Goal: Find specific fact: Find specific page/section

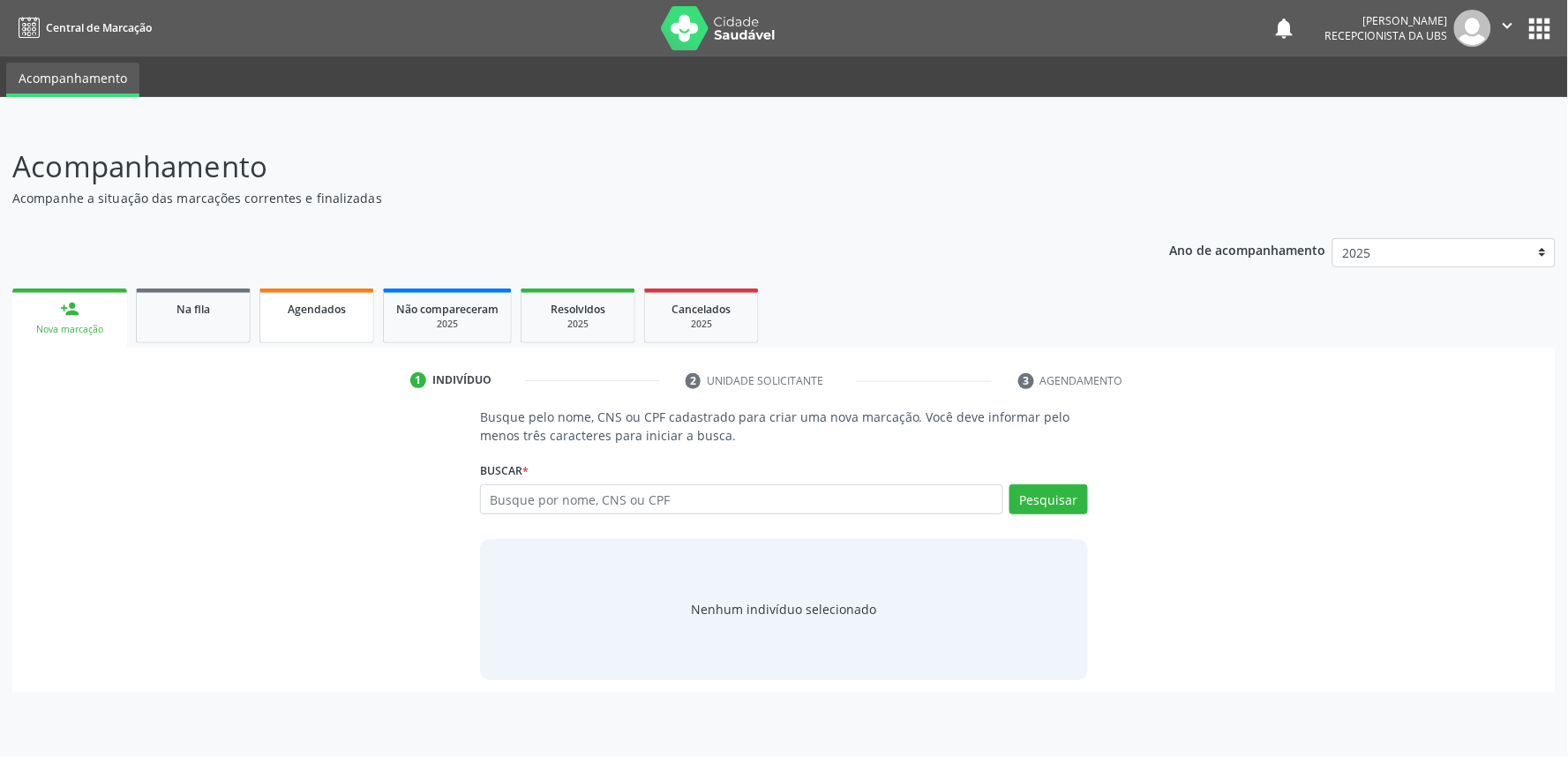
click at [346, 315] on div "Agendados" at bounding box center [317, 309] width 89 height 19
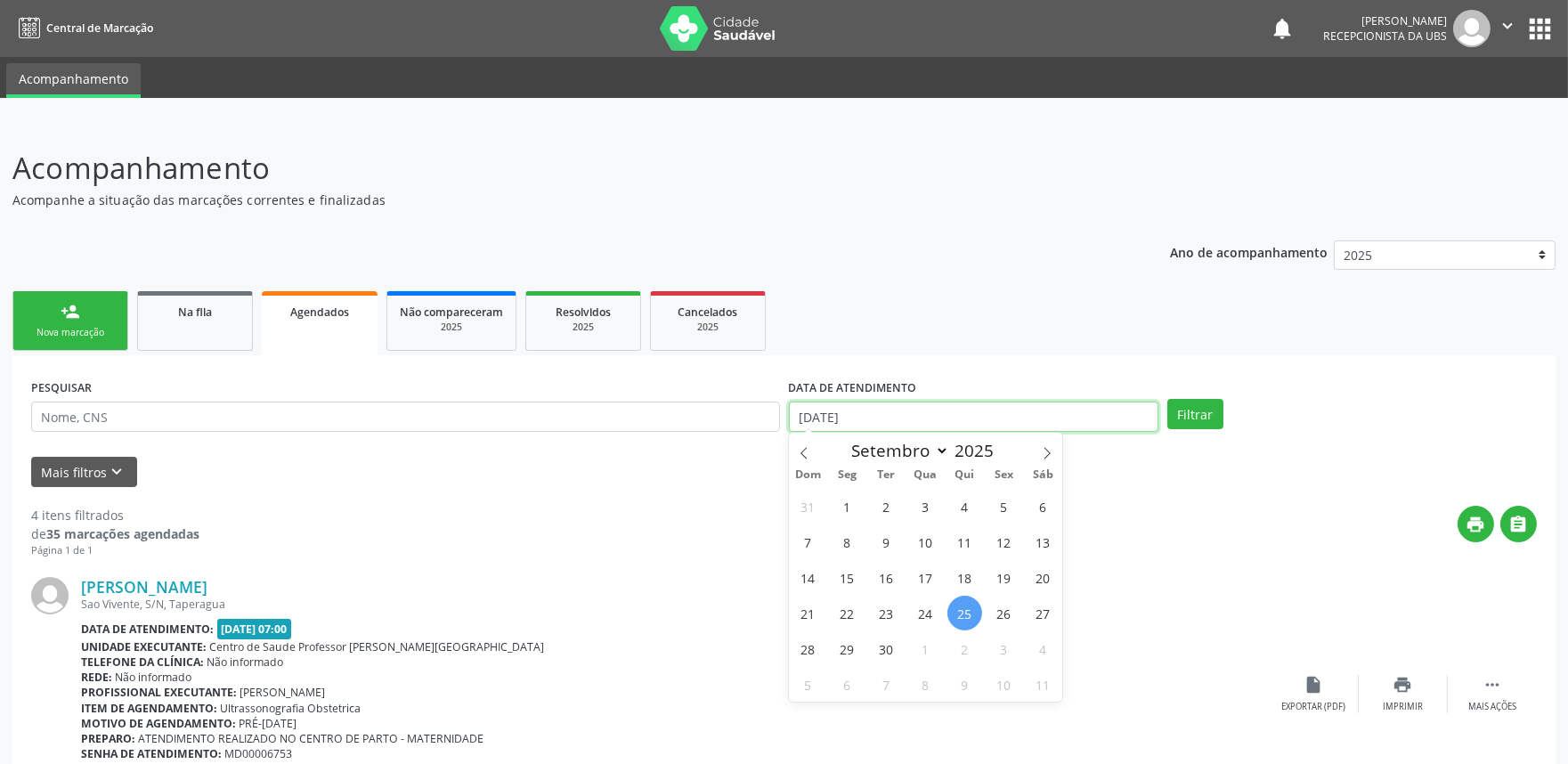
click at [911, 415] on input "[DATE]" at bounding box center [973, 417] width 369 height 30
click at [837, 509] on span "1" at bounding box center [846, 506] width 34 height 34
type input "[DATE]"
click at [1044, 452] on icon at bounding box center [1046, 452] width 12 height 12
select select "9"
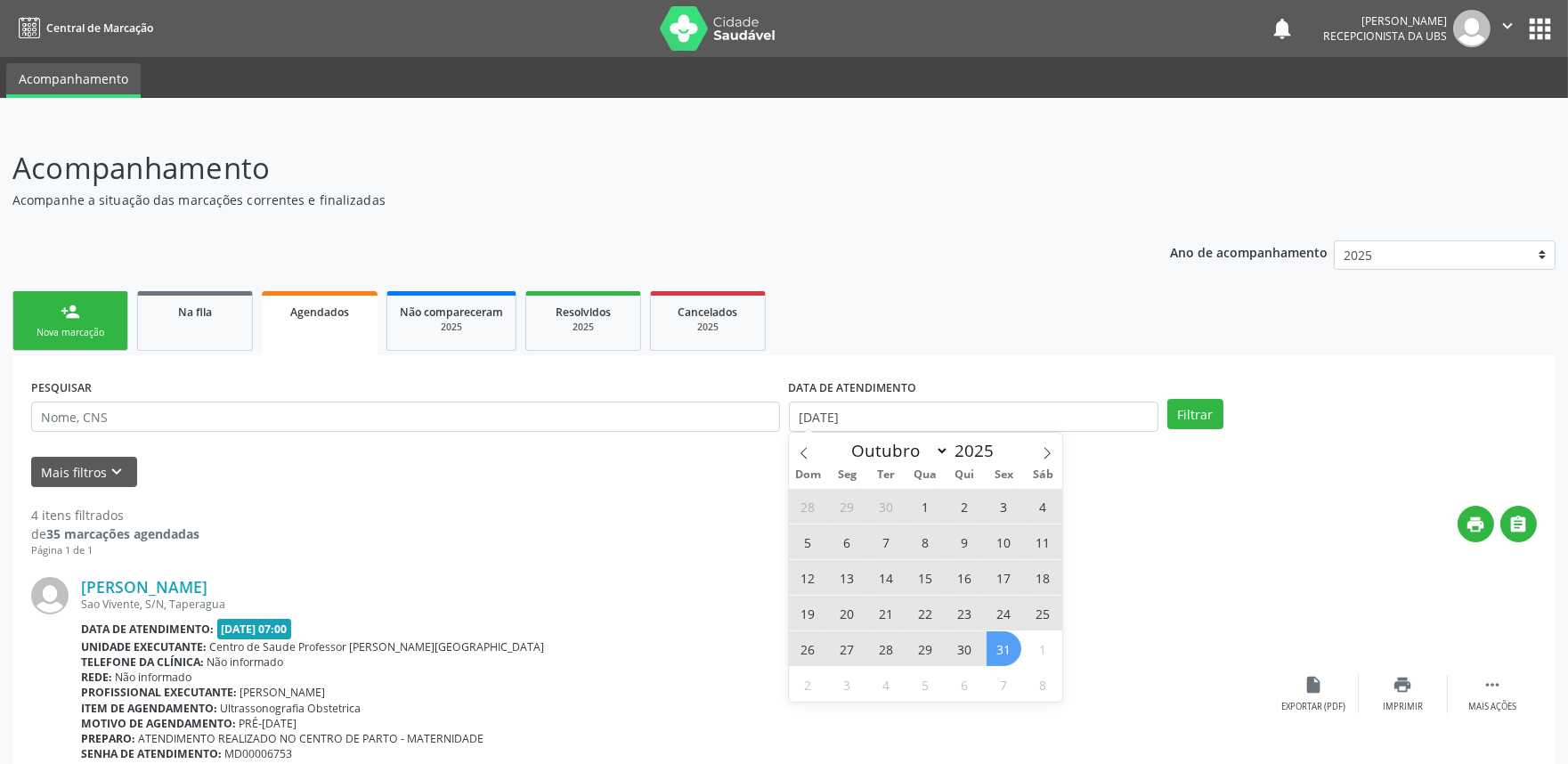
click at [1019, 655] on span "31" at bounding box center [1003, 649] width 34 height 34
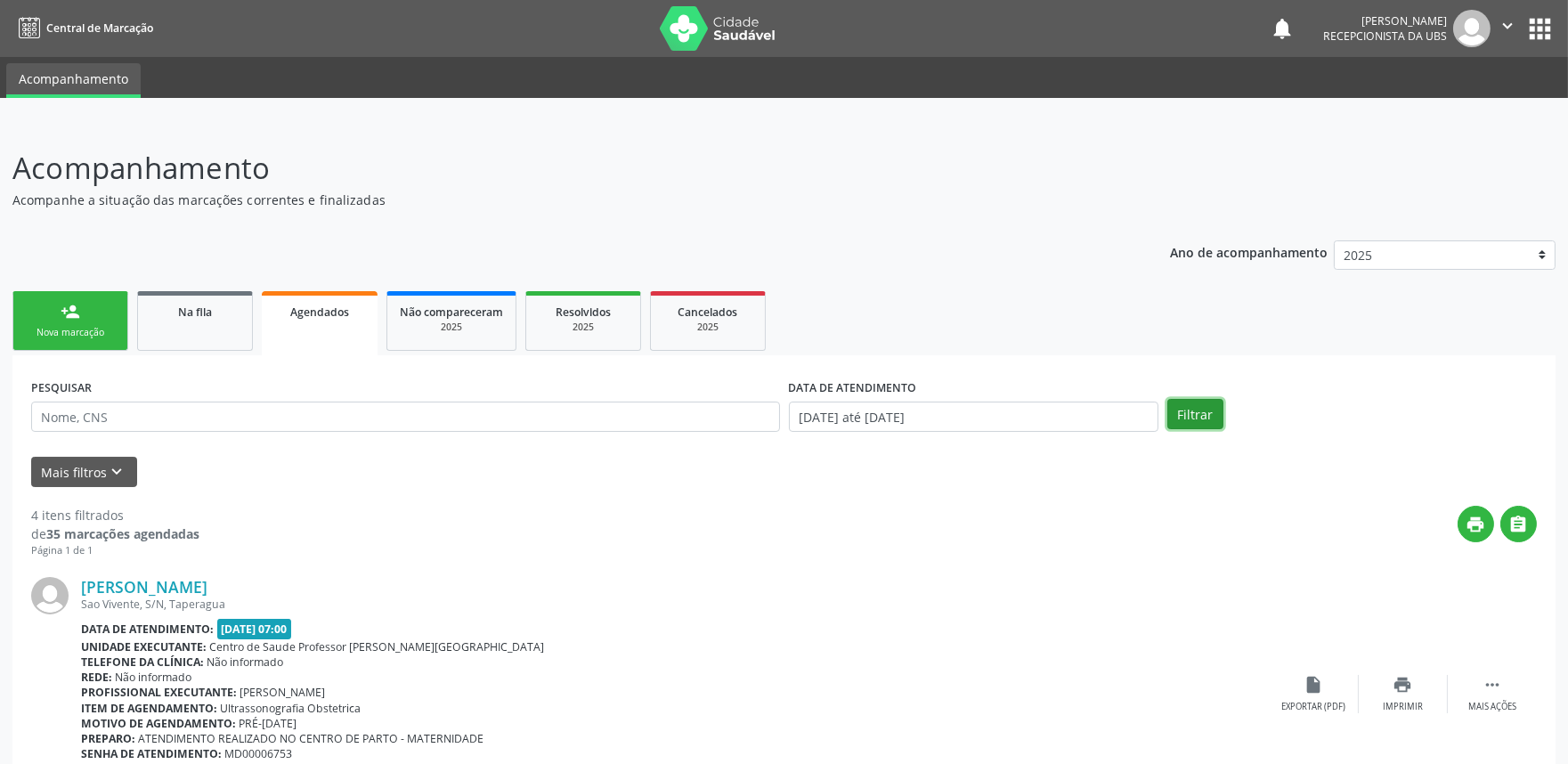
click at [1195, 420] on button "Filtrar" at bounding box center [1195, 414] width 56 height 30
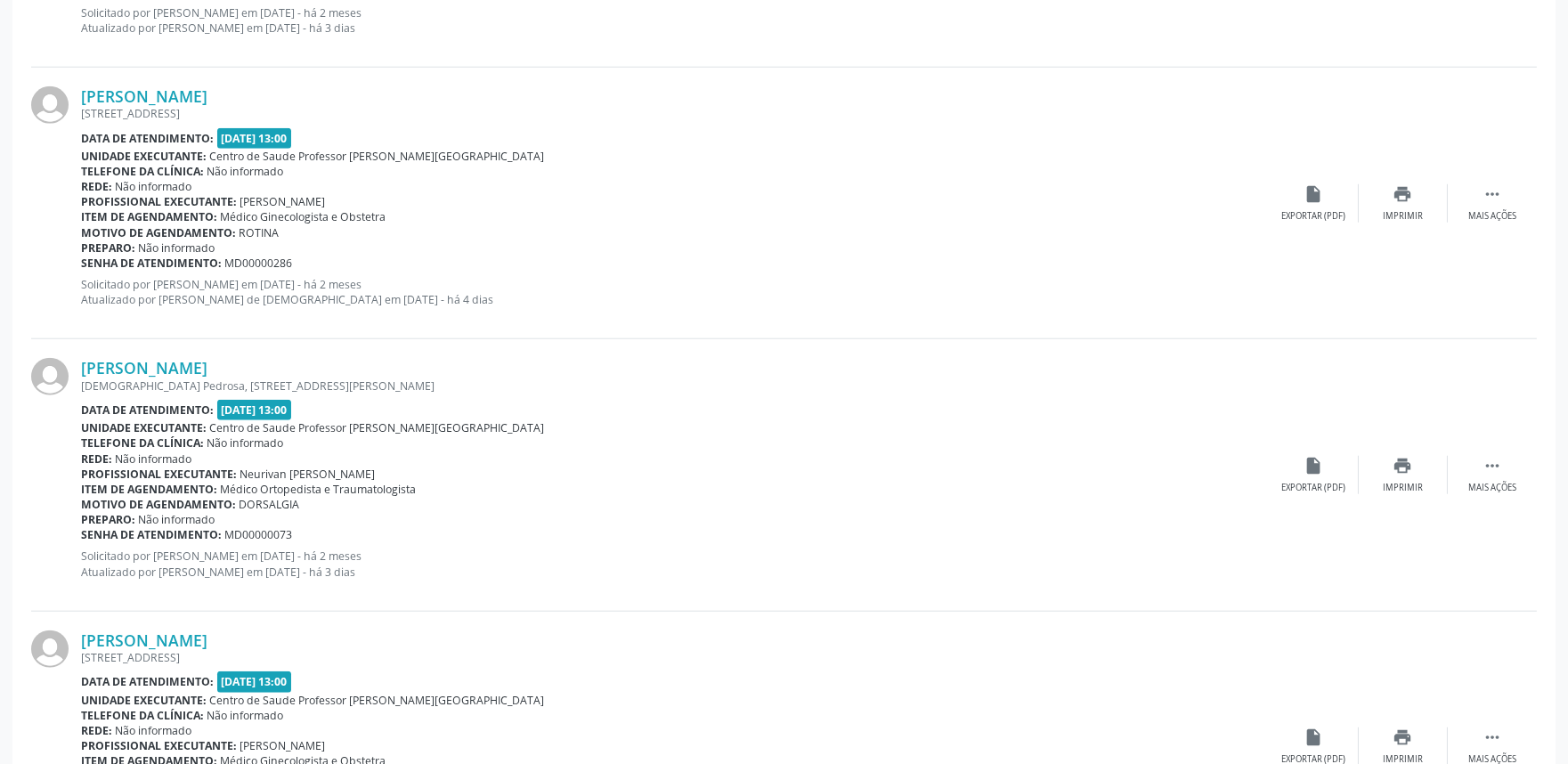
scroll to position [3973, 0]
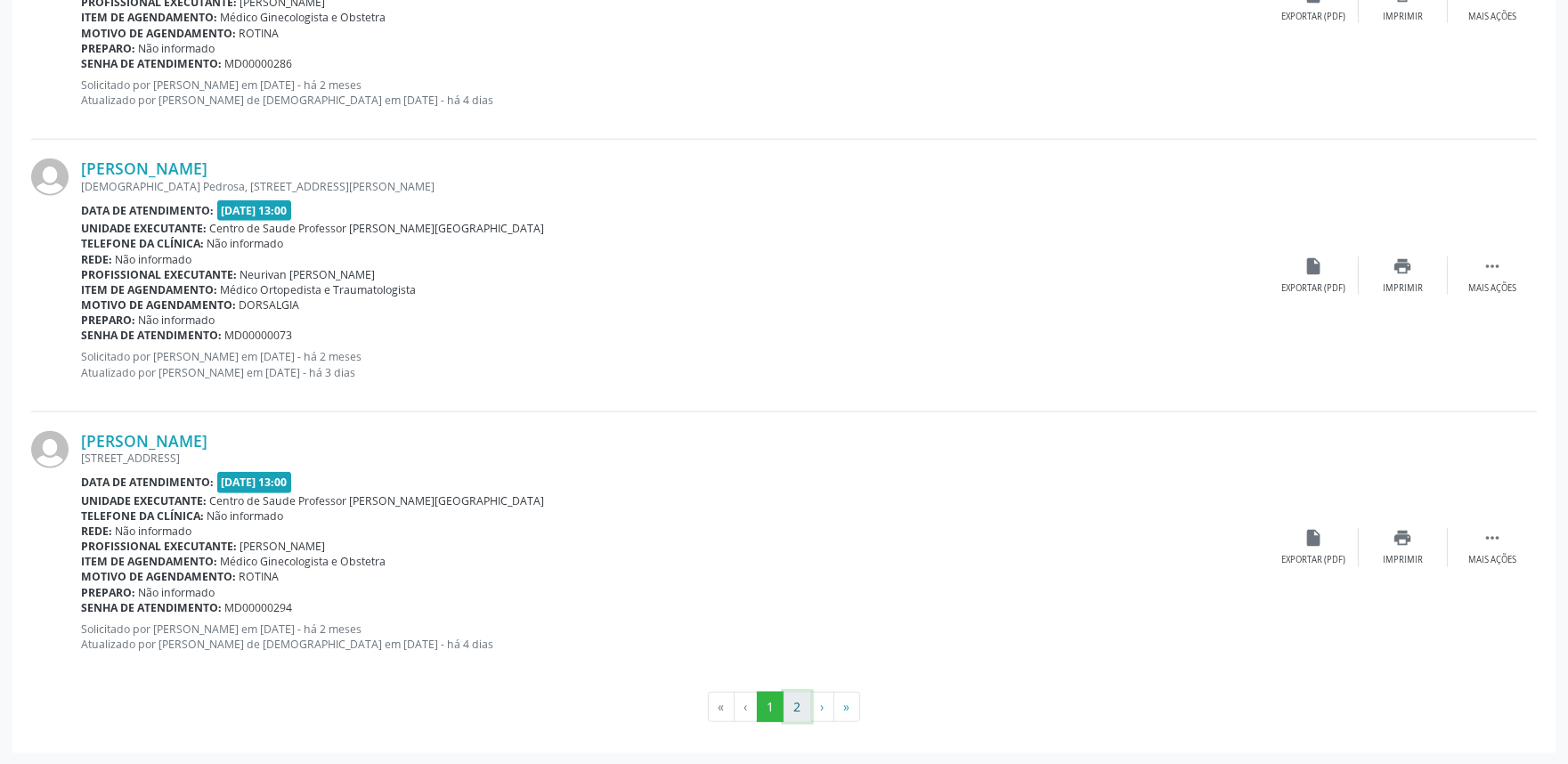
click at [790, 688] on button "2" at bounding box center [797, 708] width 28 height 30
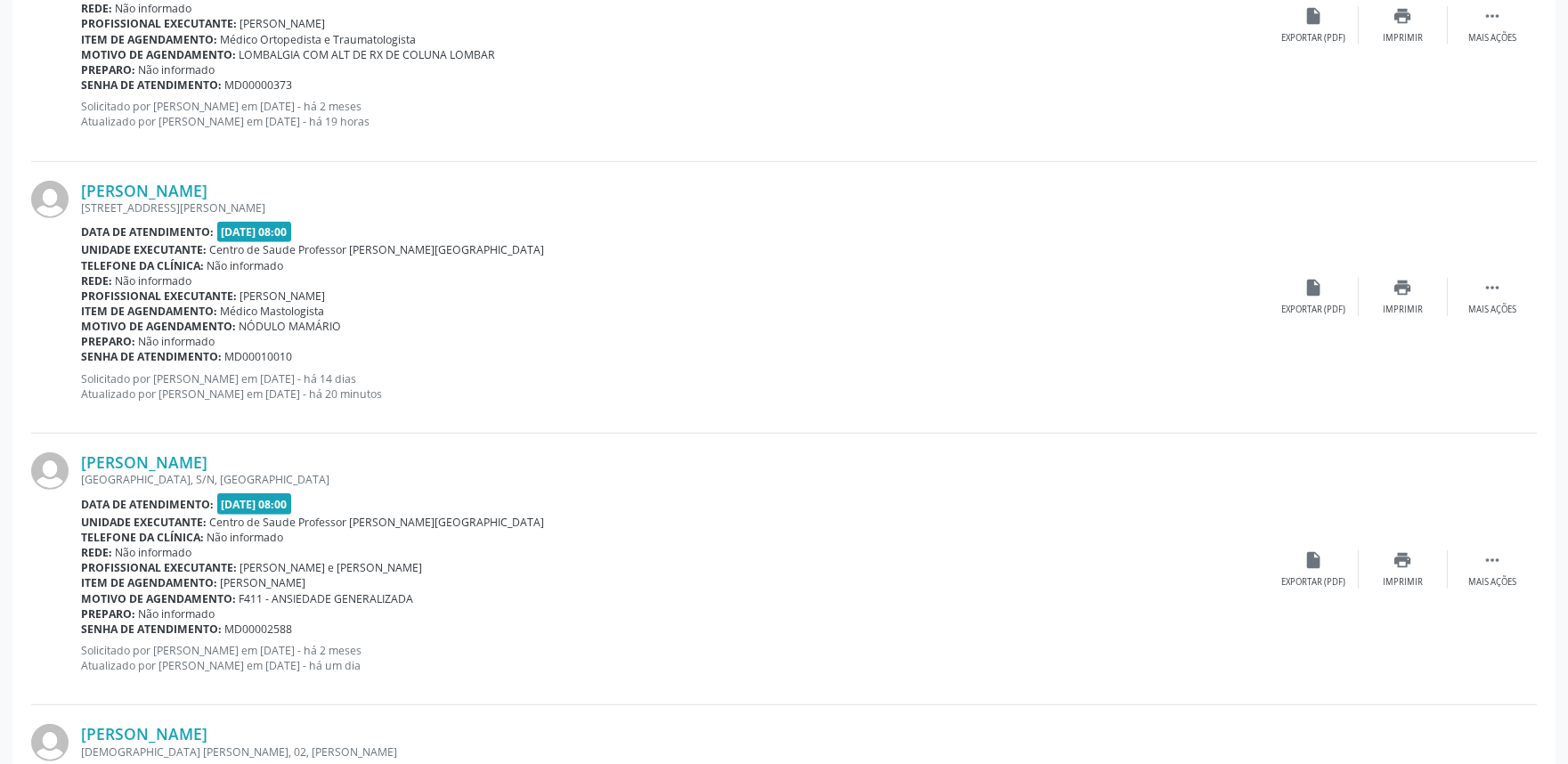
scroll to position [2035, 0]
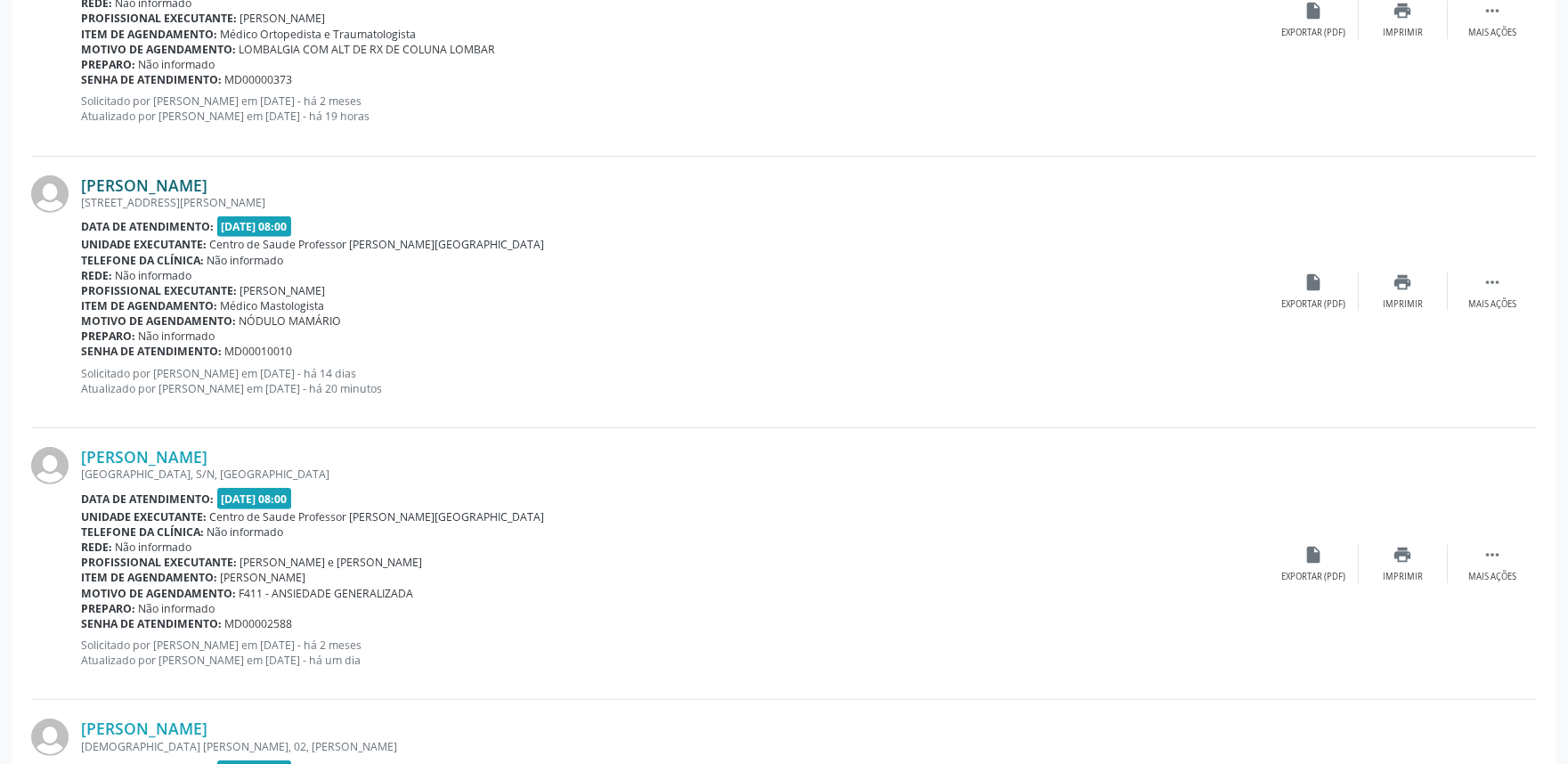
click at [208, 181] on link "[PERSON_NAME]" at bounding box center [144, 185] width 127 height 20
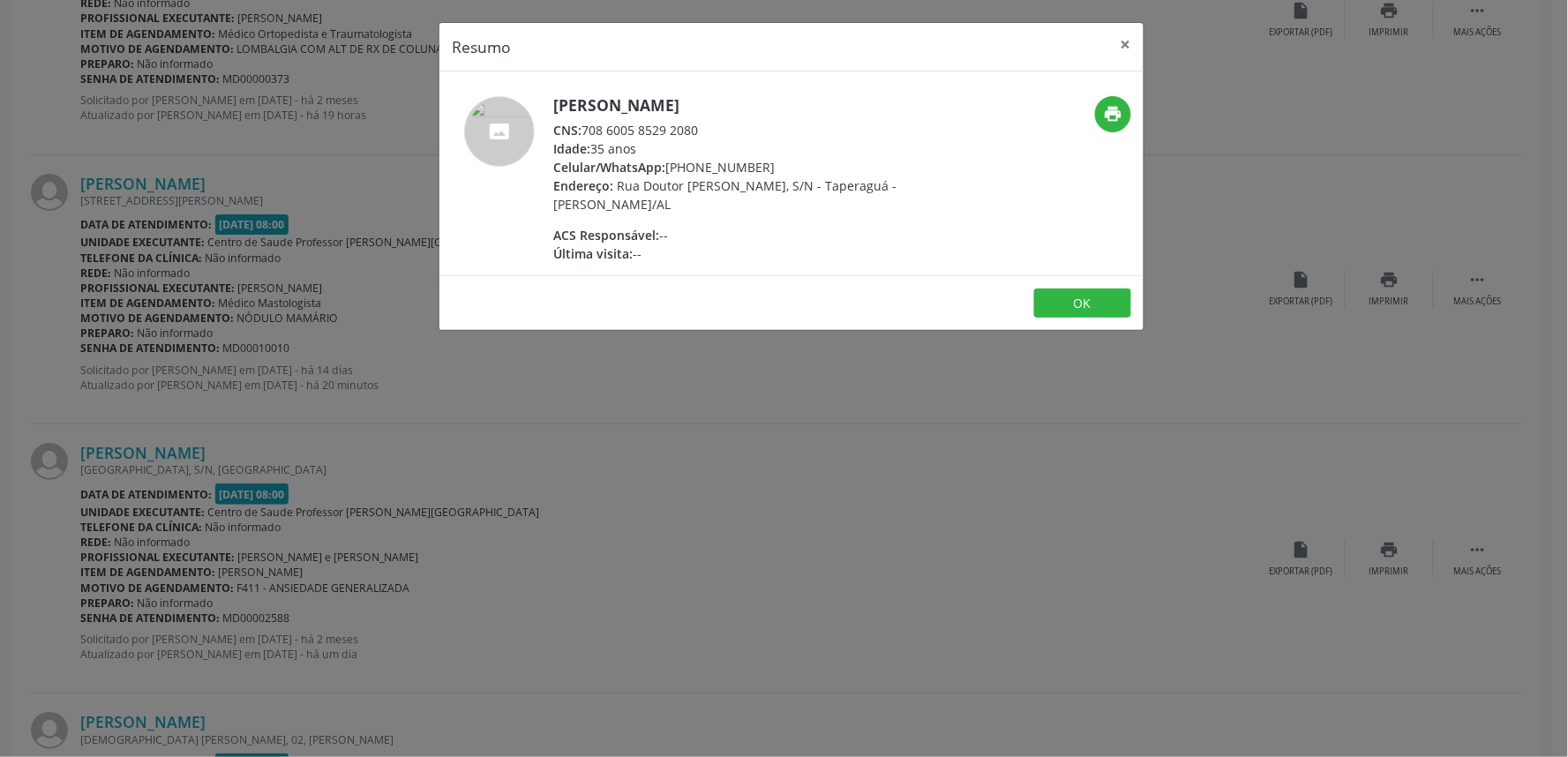
drag, startPoint x: 583, startPoint y: 129, endPoint x: 725, endPoint y: 132, distance: 142.0
click at [725, 132] on div "CNS: 708 6005 8529 2080" at bounding box center [725, 130] width 343 height 19
copy div "708 6005 8529 2080"
click at [1106, 503] on div "Resumo × [PERSON_NAME] CNS: 708 6005 8529 2080 Idade: 35 anos Celular/WhatsApp:…" at bounding box center [784, 378] width 1568 height 757
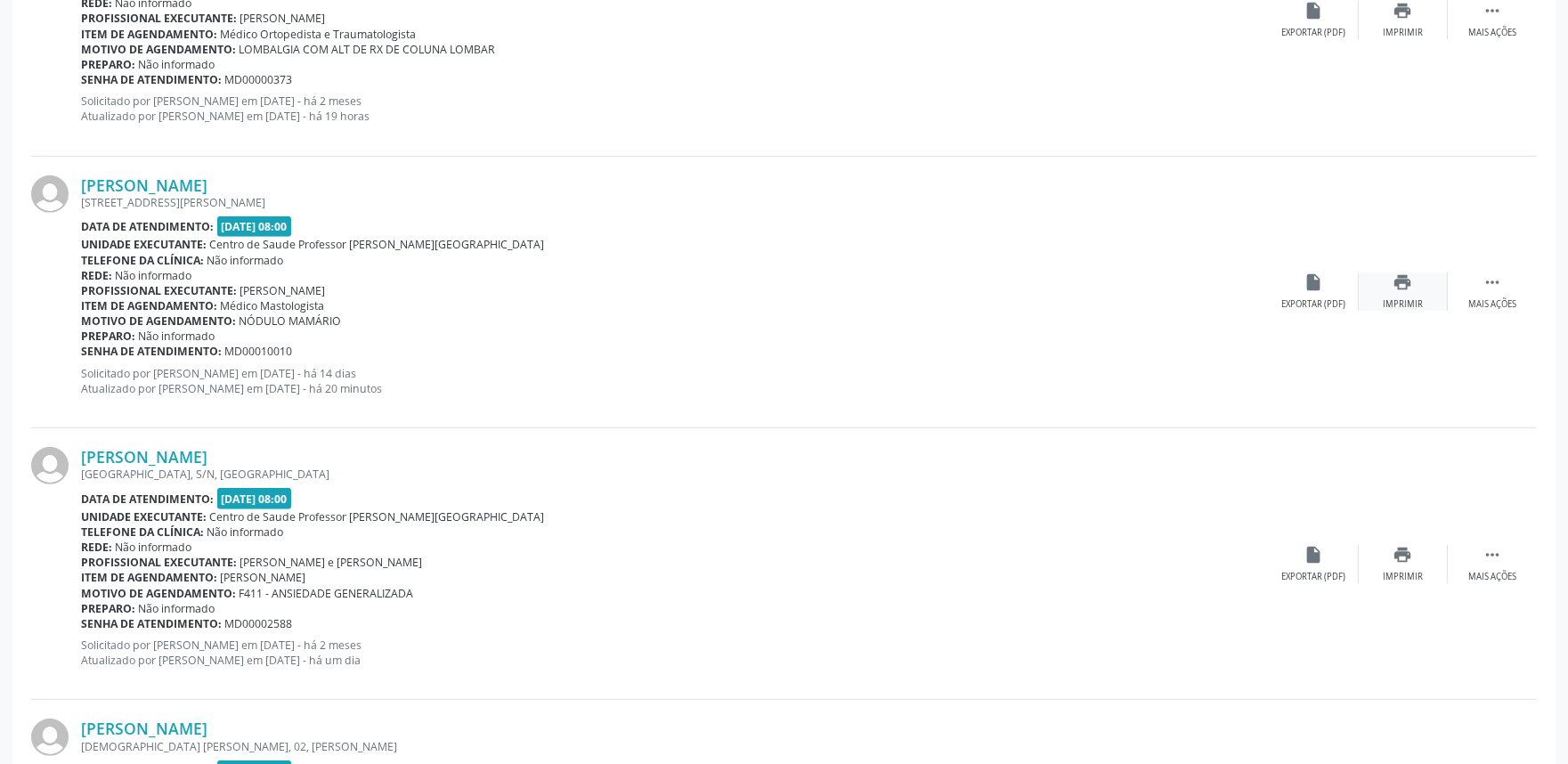
click at [1394, 290] on icon "print" at bounding box center [1402, 282] width 20 height 20
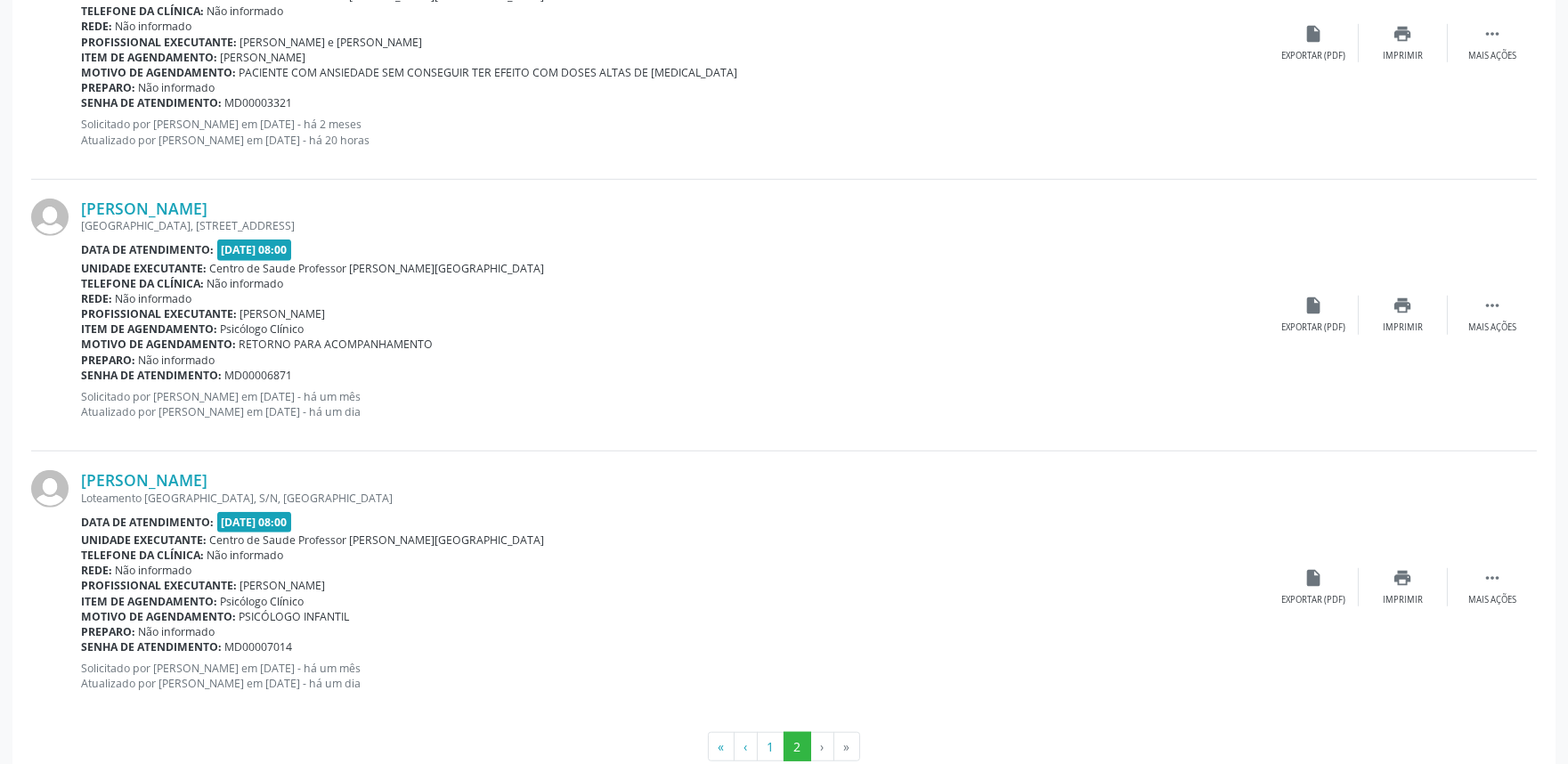
scroll to position [2866, 0]
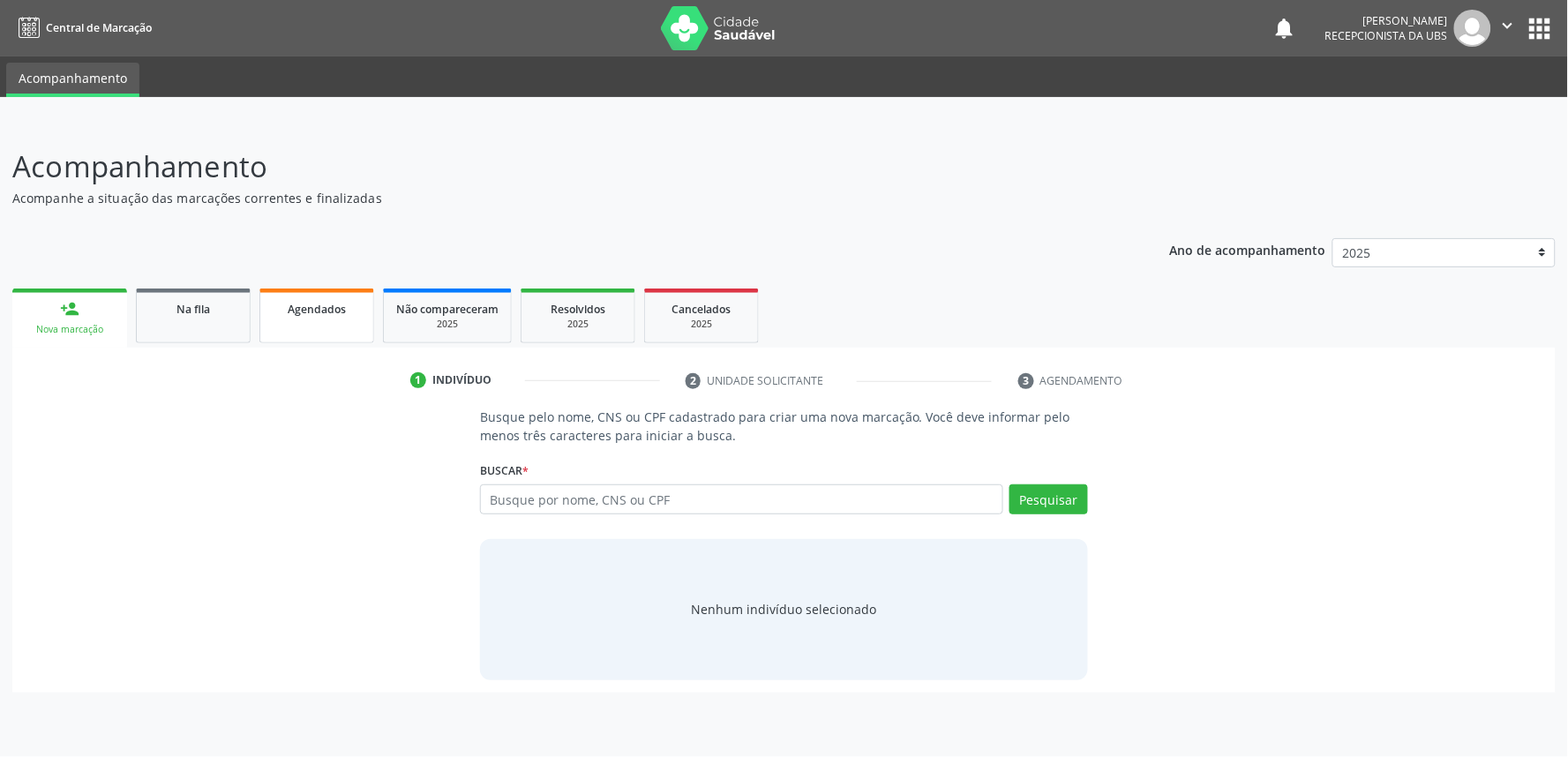
click at [351, 309] on div "Agendados" at bounding box center [317, 309] width 89 height 19
